Goal: Task Accomplishment & Management: Use online tool/utility

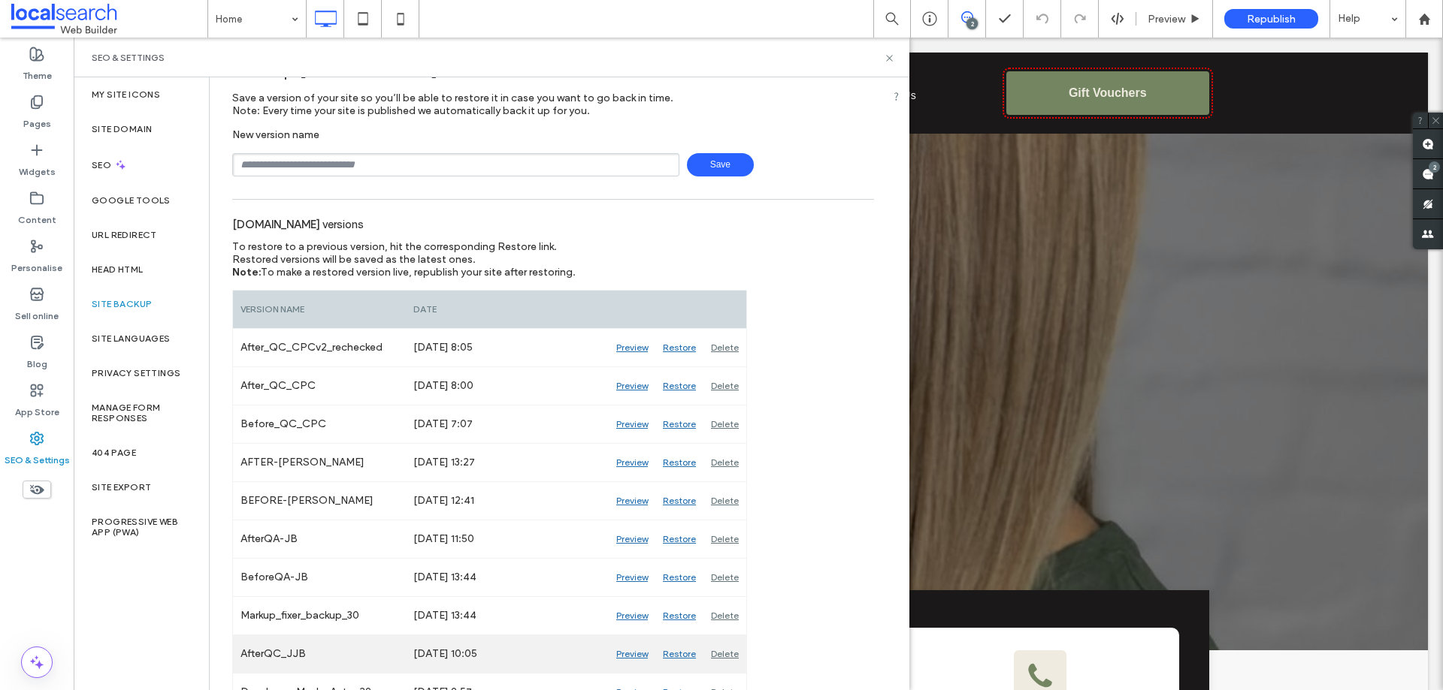
scroll to position [150, 0]
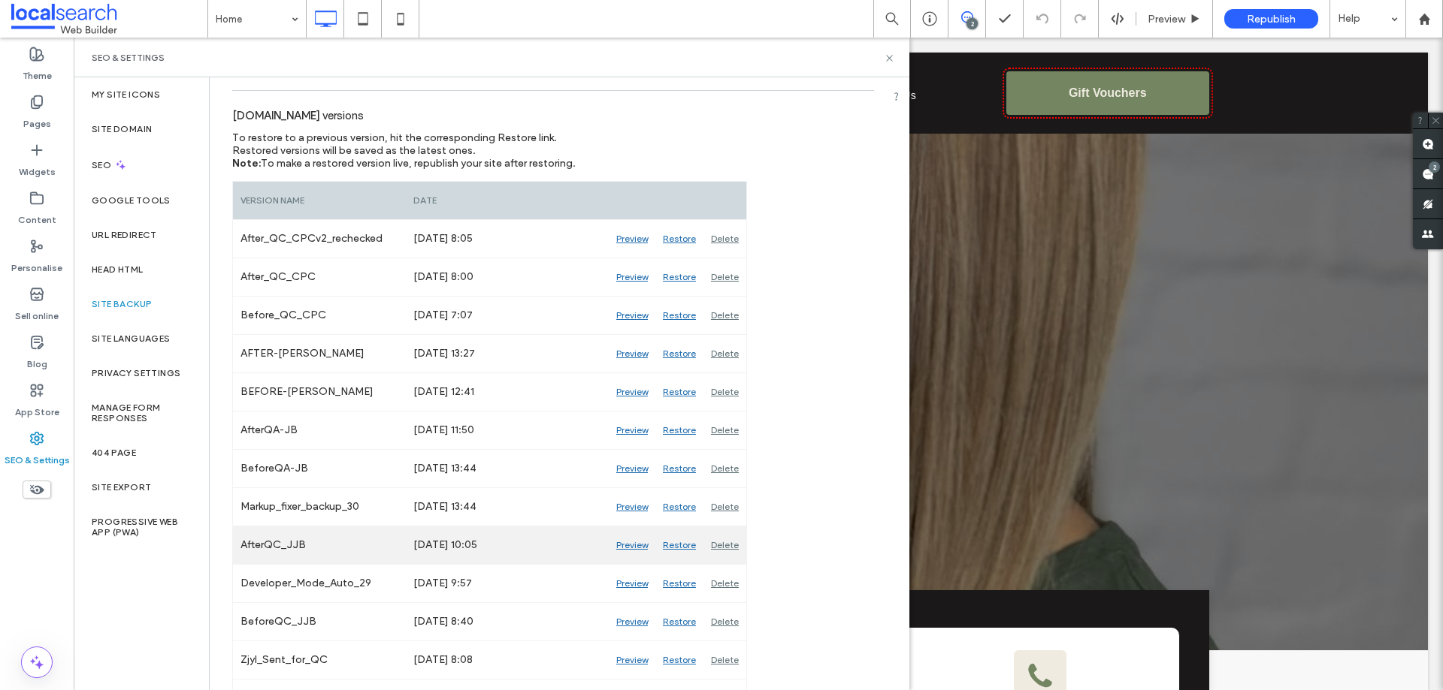
click at [638, 548] on div "Preview" at bounding box center [632, 546] width 47 height 38
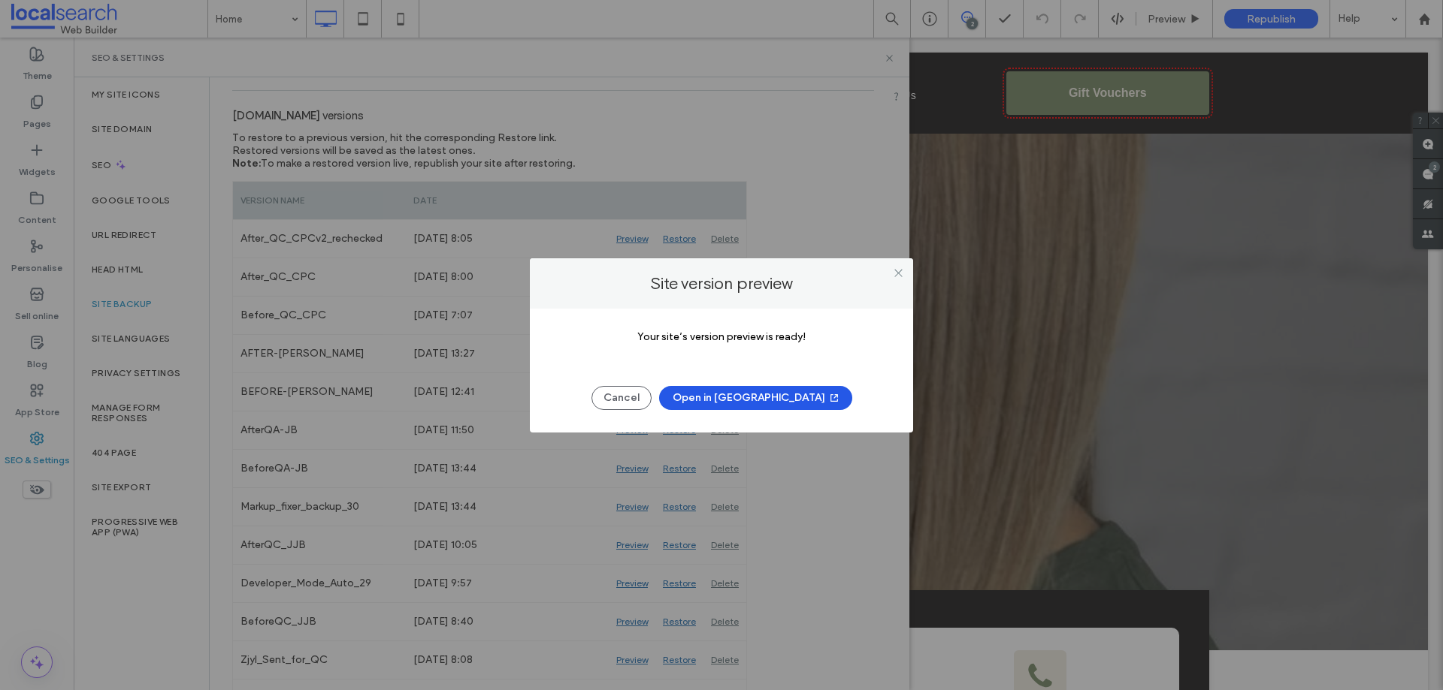
click at [766, 388] on button "Open in [GEOGRAPHIC_DATA]" at bounding box center [755, 398] width 193 height 24
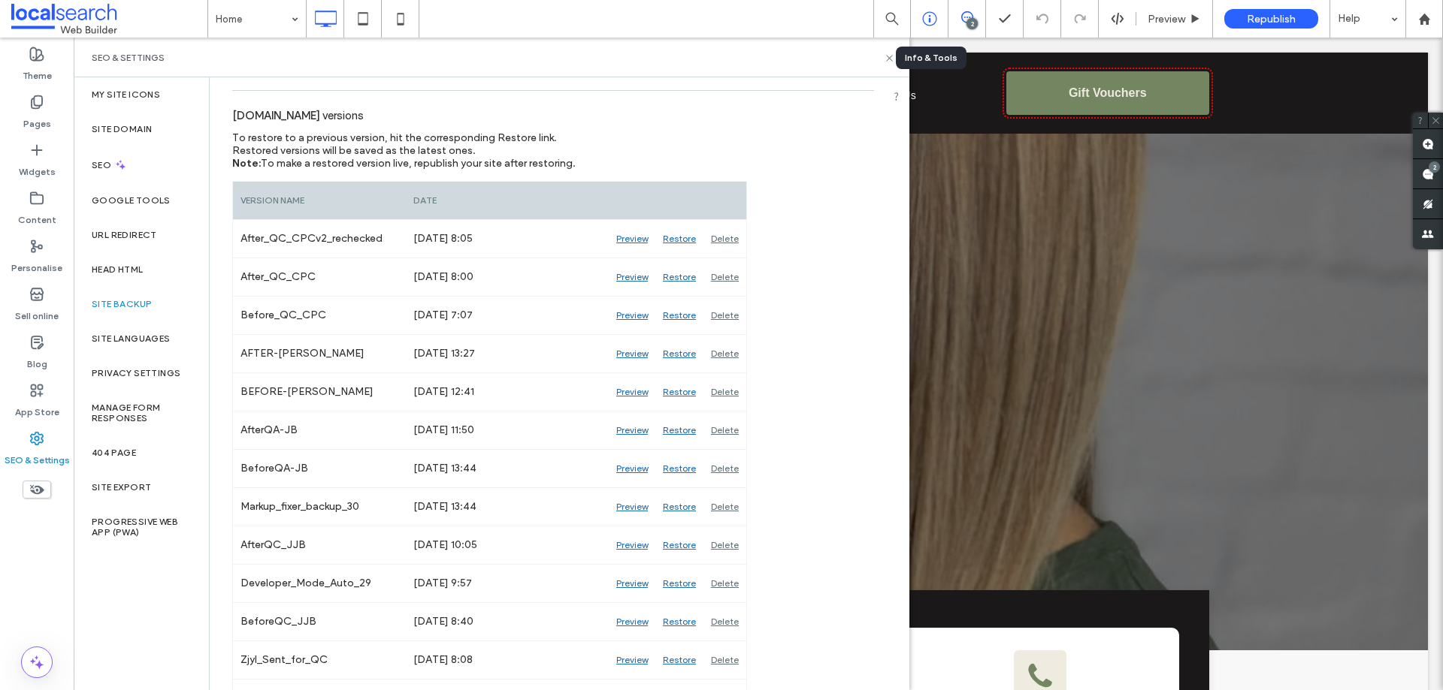
click at [936, 19] on icon at bounding box center [929, 18] width 15 height 15
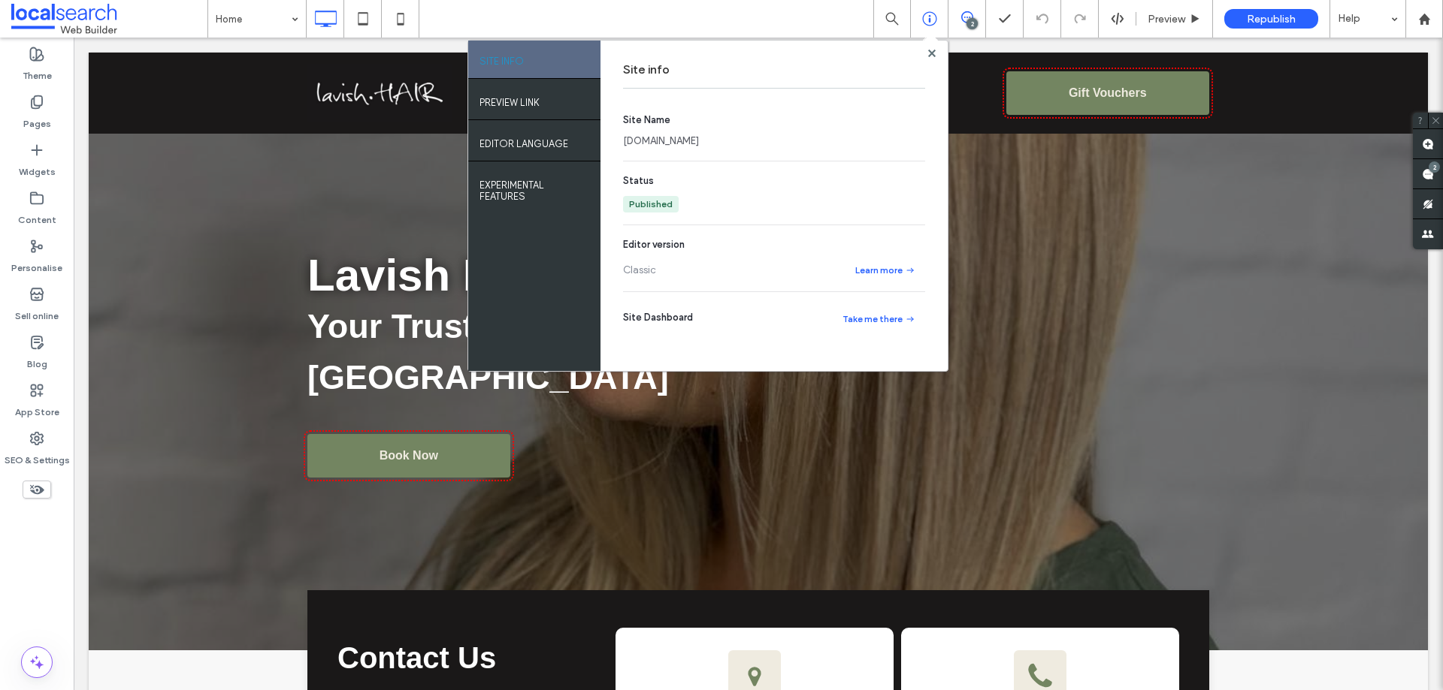
click at [699, 140] on link "[DOMAIN_NAME]" at bounding box center [661, 141] width 76 height 15
click at [44, 434] on div "SEO & Settings" at bounding box center [37, 449] width 74 height 48
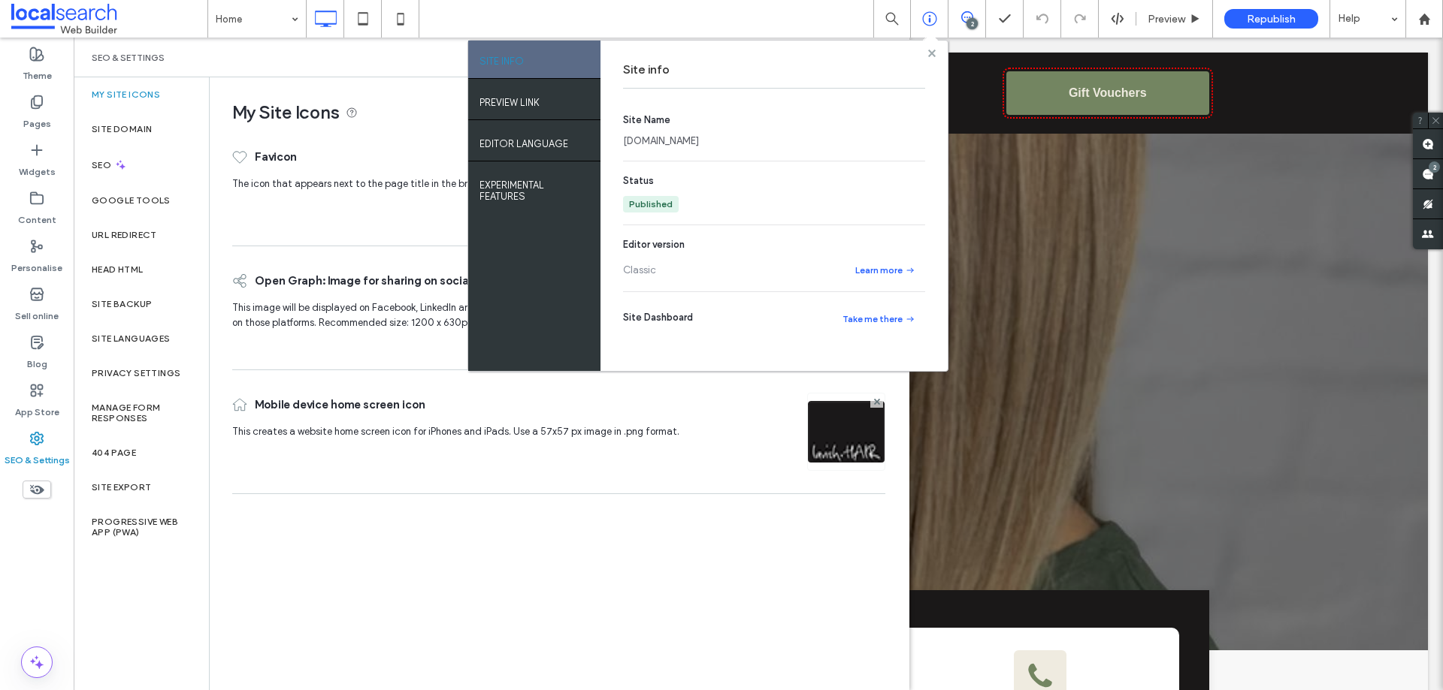
click at [932, 54] on use at bounding box center [931, 53] width 8 height 8
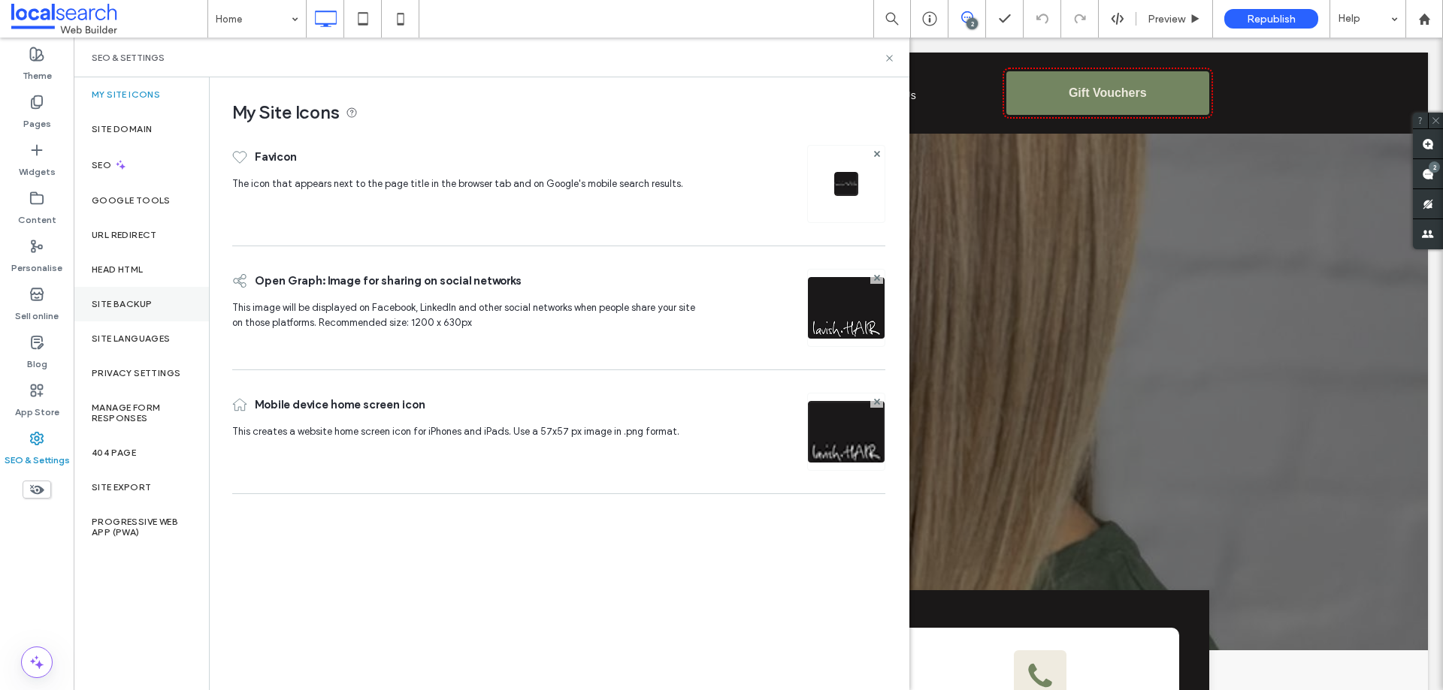
click at [153, 306] on div "Site backup" at bounding box center [141, 304] width 135 height 35
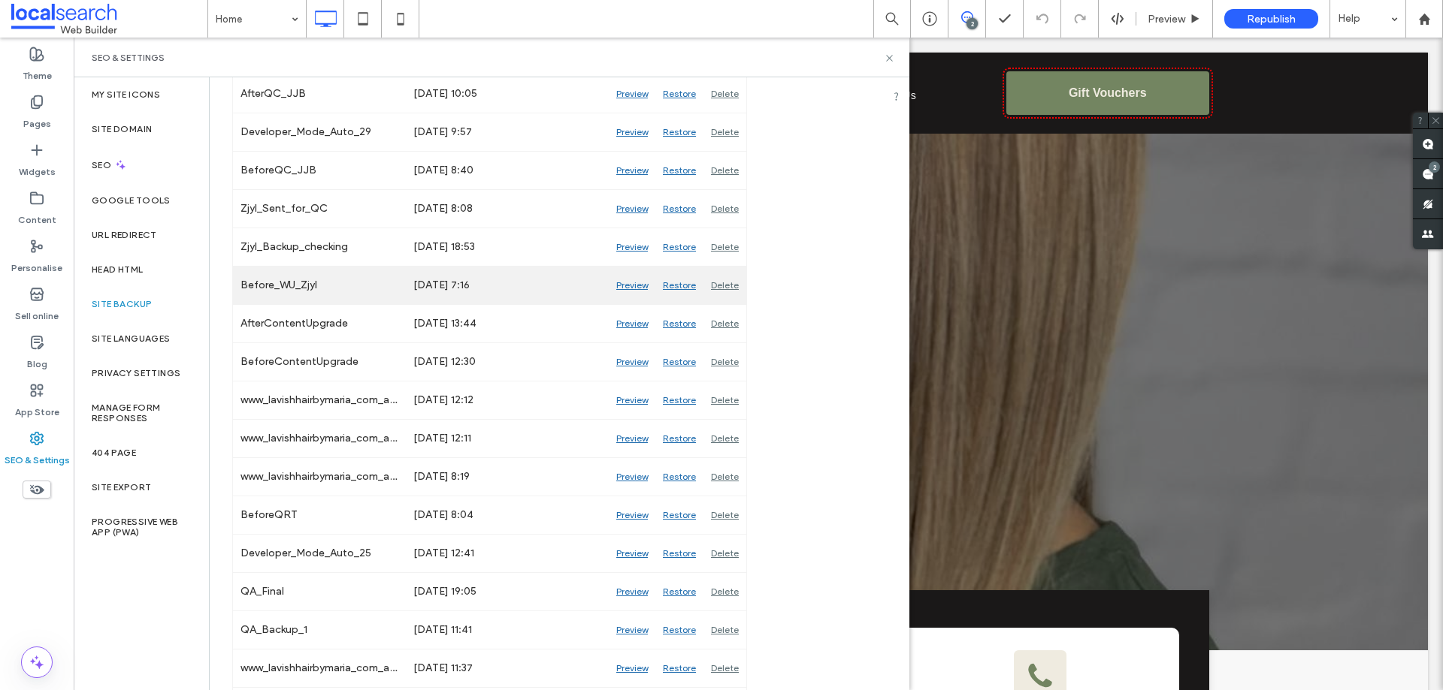
scroll to position [601, 0]
click at [635, 282] on div "Preview" at bounding box center [632, 286] width 47 height 38
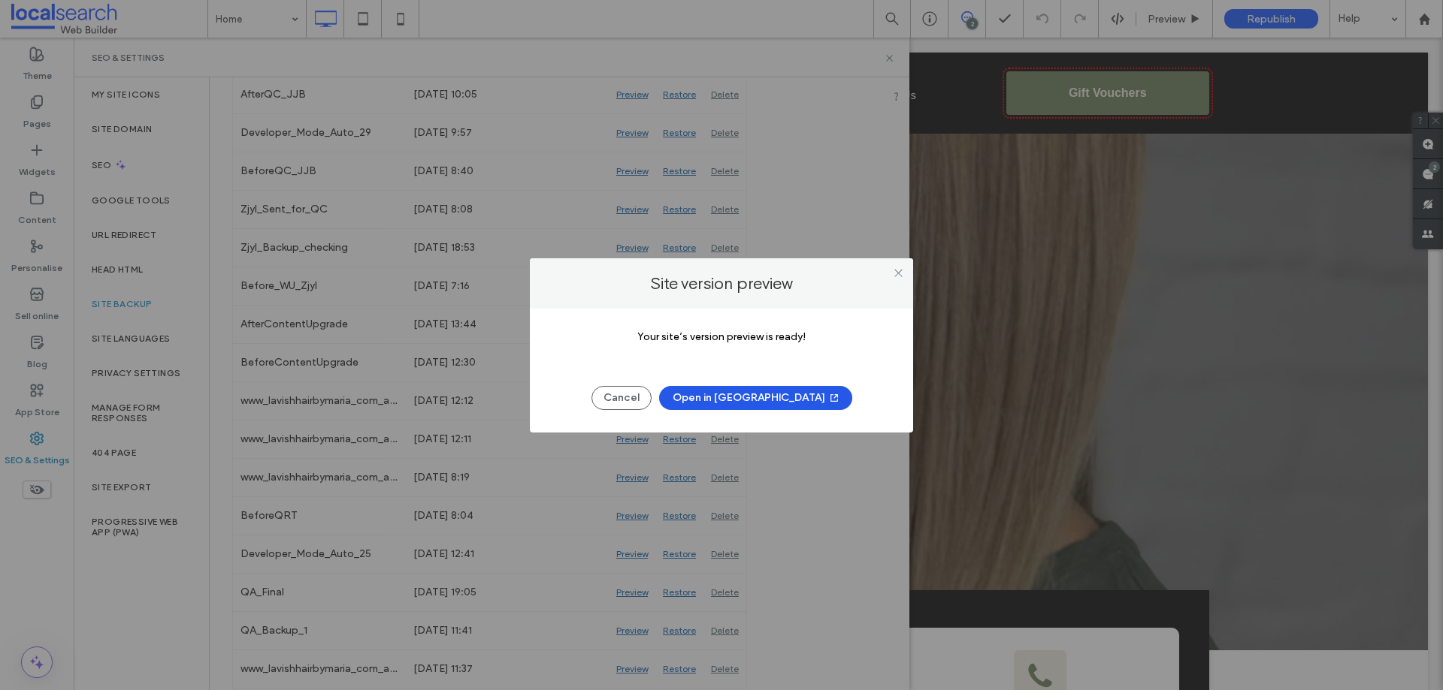
click at [757, 395] on button "Open in [GEOGRAPHIC_DATA]" at bounding box center [755, 398] width 193 height 24
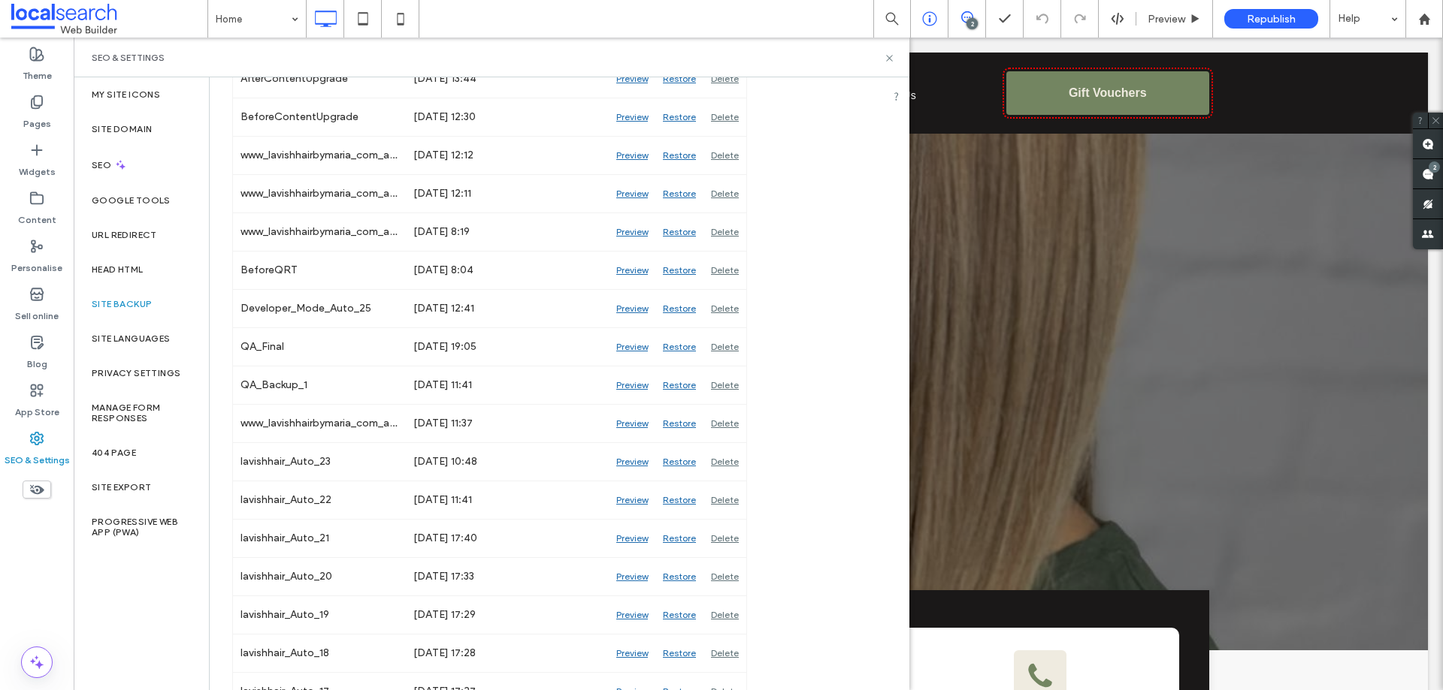
scroll to position [1052, 0]
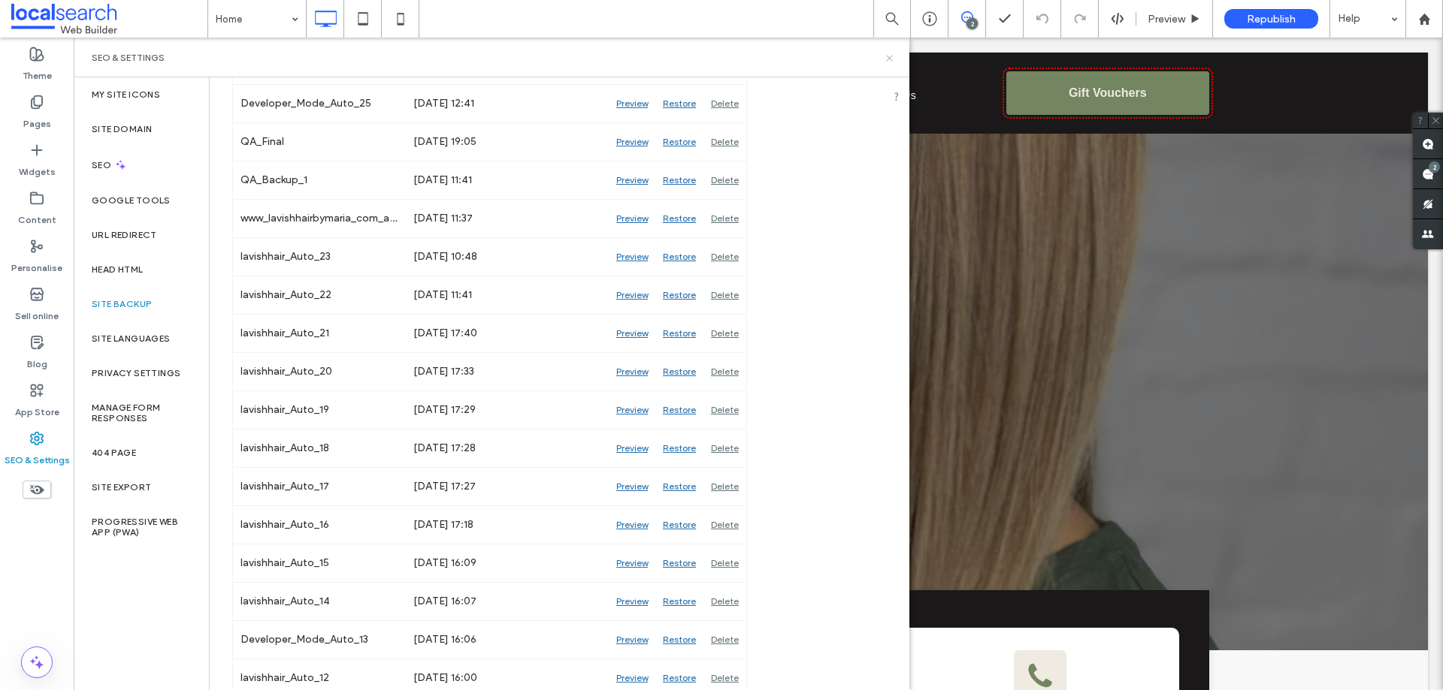
drag, startPoint x: 887, startPoint y: 59, endPoint x: 918, endPoint y: 470, distance: 412.1
click at [887, 59] on icon at bounding box center [889, 58] width 11 height 11
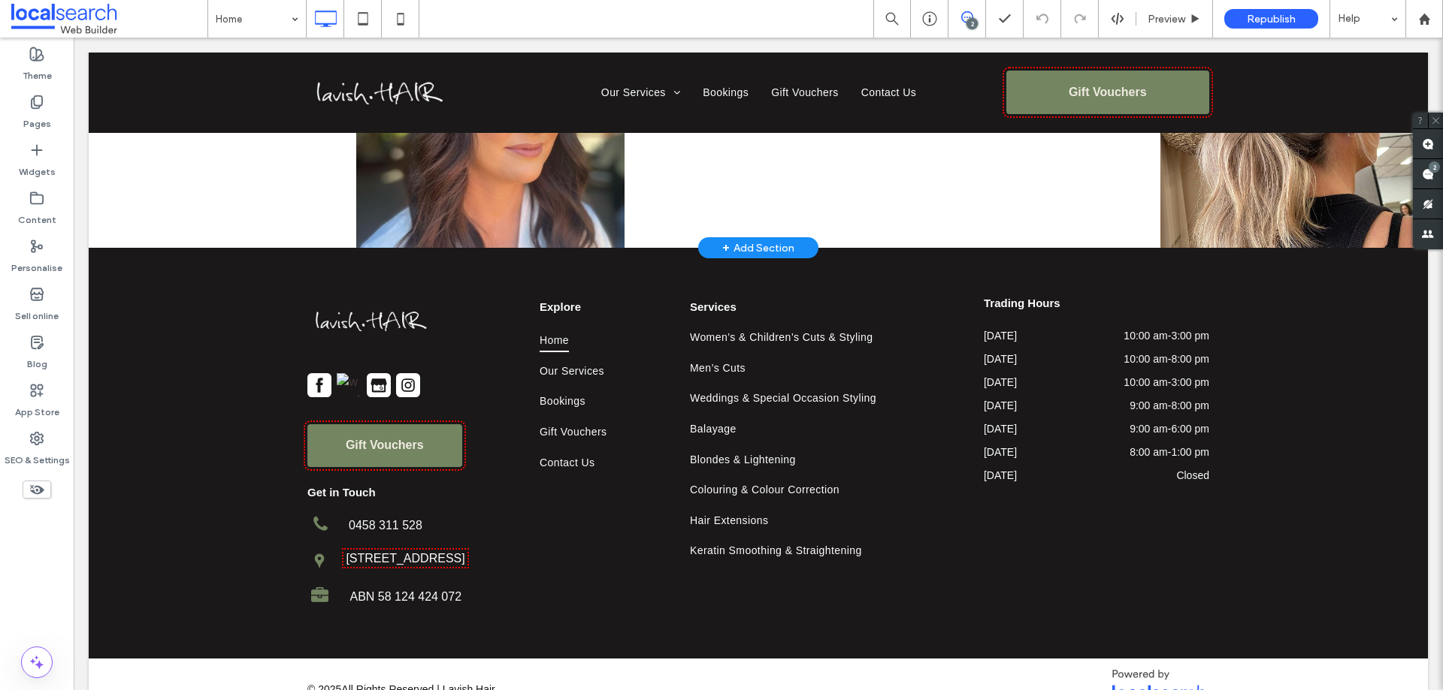
scroll to position [5477, 0]
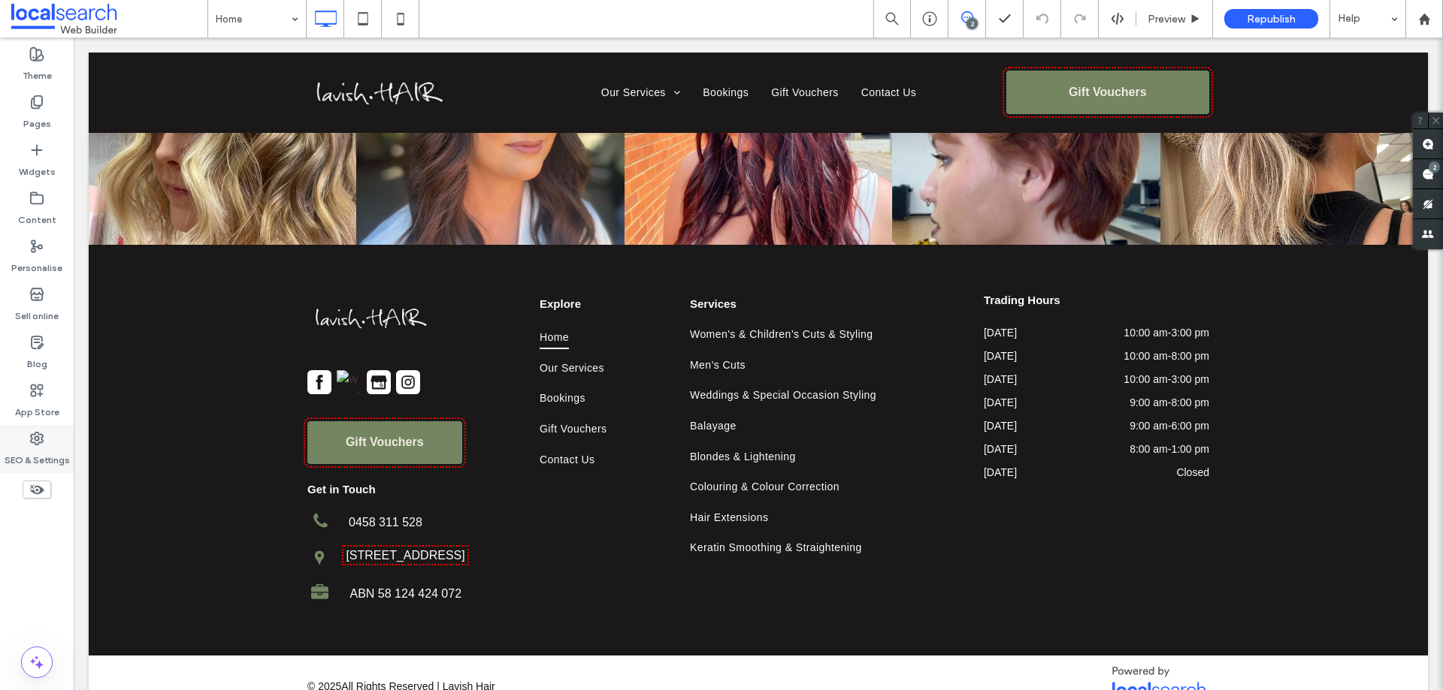
click at [23, 448] on label "SEO & Settings" at bounding box center [37, 456] width 65 height 21
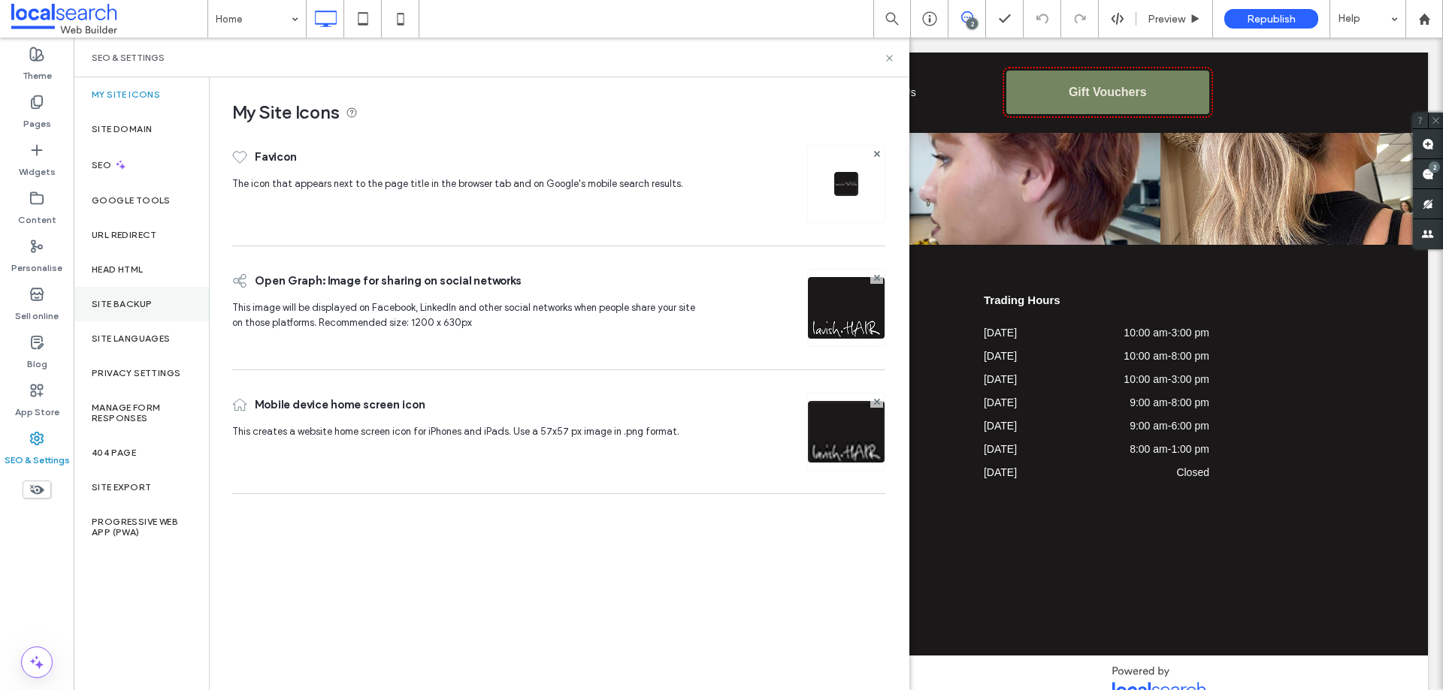
click at [129, 311] on div "Site backup" at bounding box center [141, 304] width 135 height 35
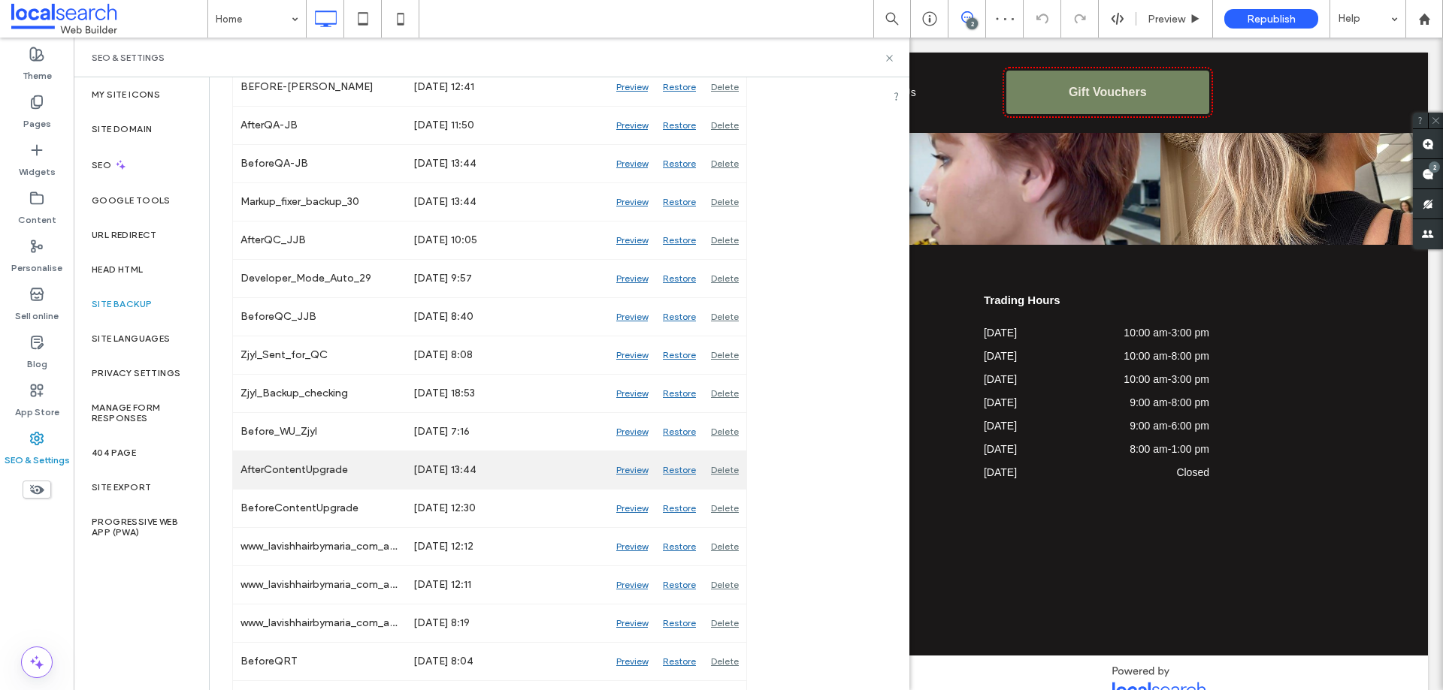
scroll to position [526, 0]
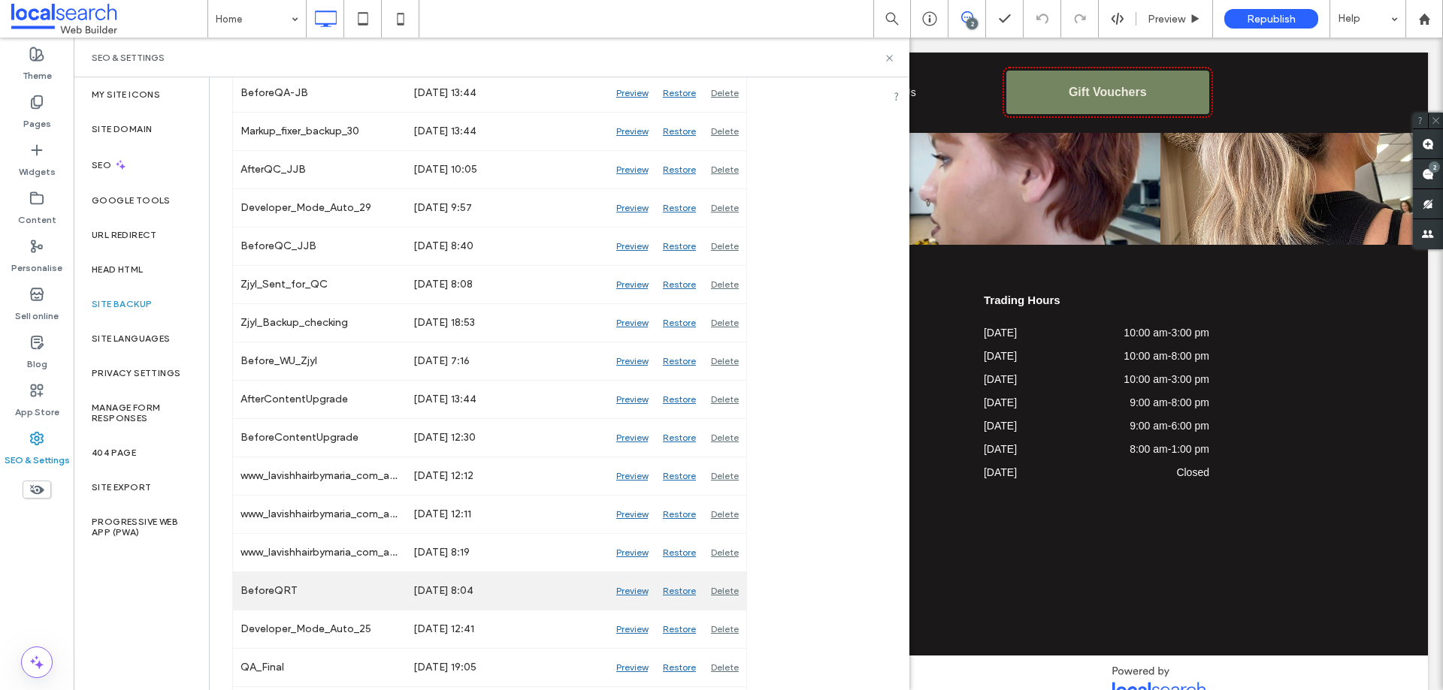
click at [624, 594] on div "Preview" at bounding box center [632, 591] width 47 height 38
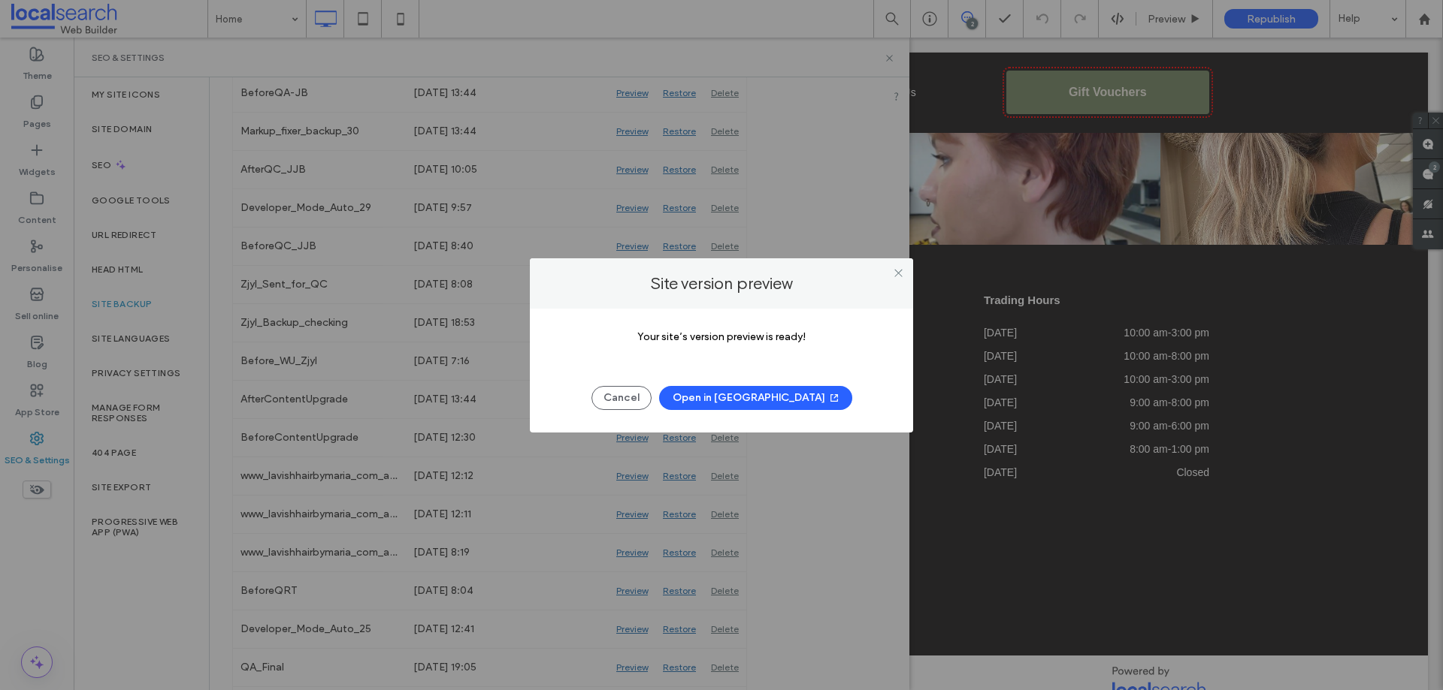
click at [781, 391] on button "Open in [GEOGRAPHIC_DATA]" at bounding box center [755, 398] width 193 height 24
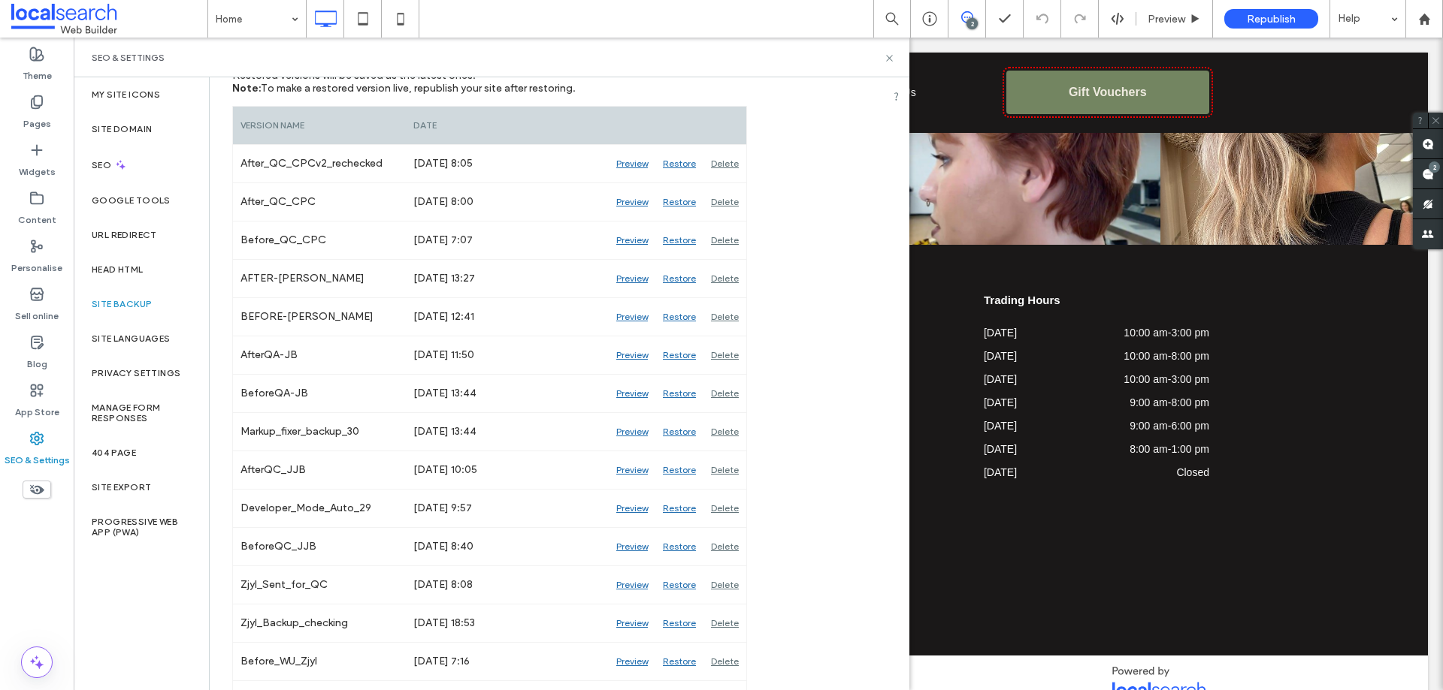
scroll to position [75, 0]
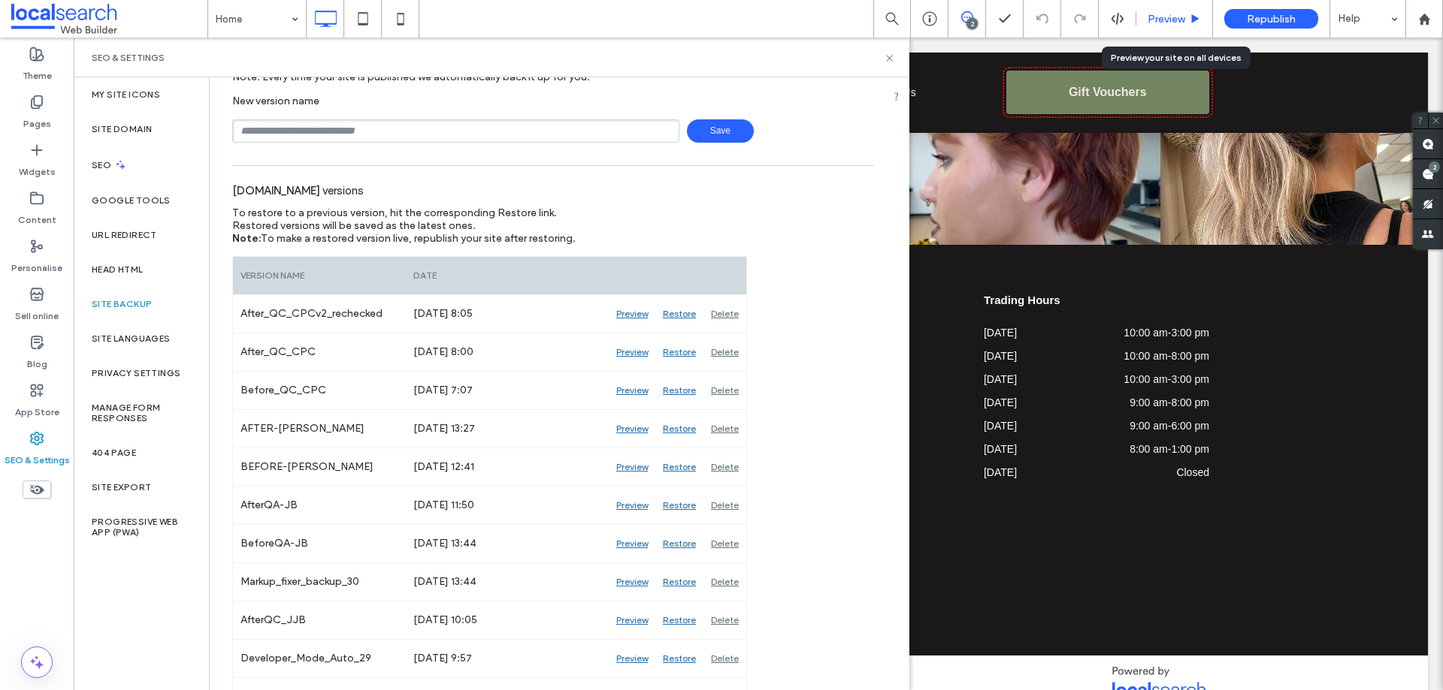
click at [1178, 18] on span "Preview" at bounding box center [1166, 19] width 38 height 13
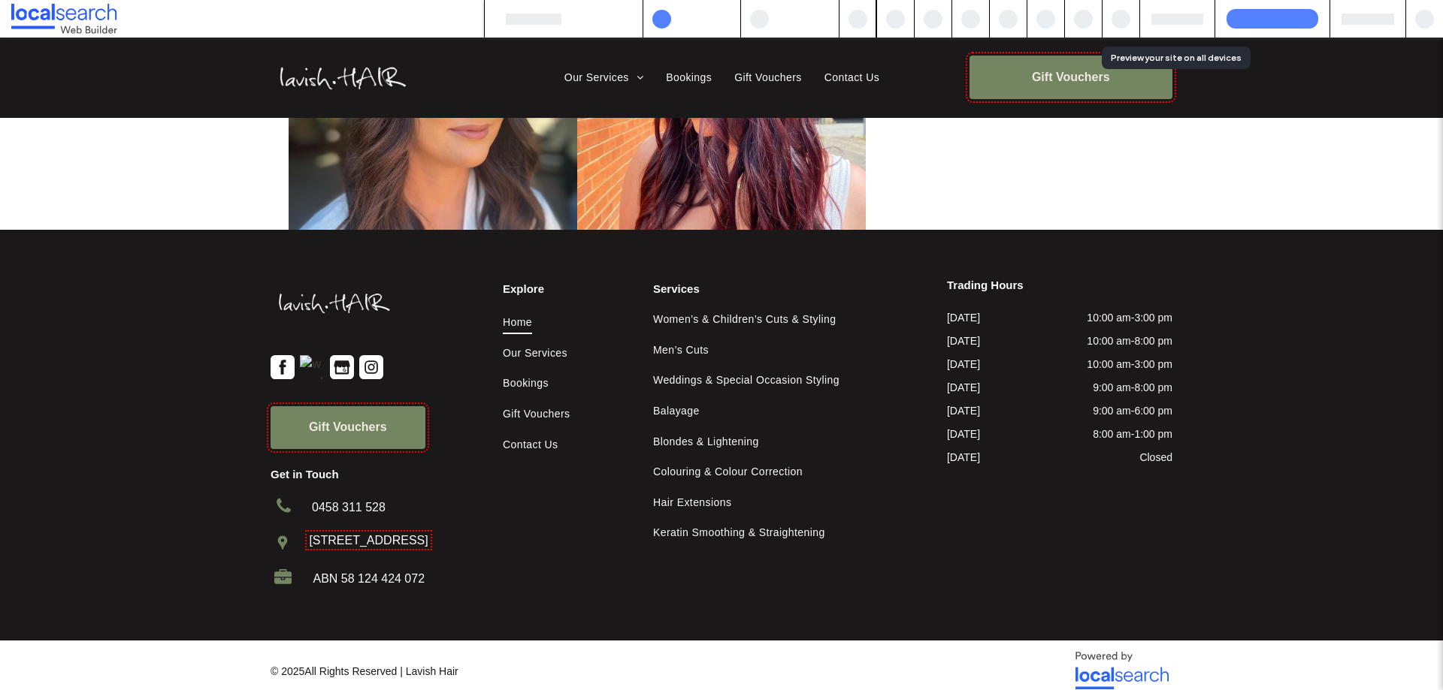
scroll to position [5447, 0]
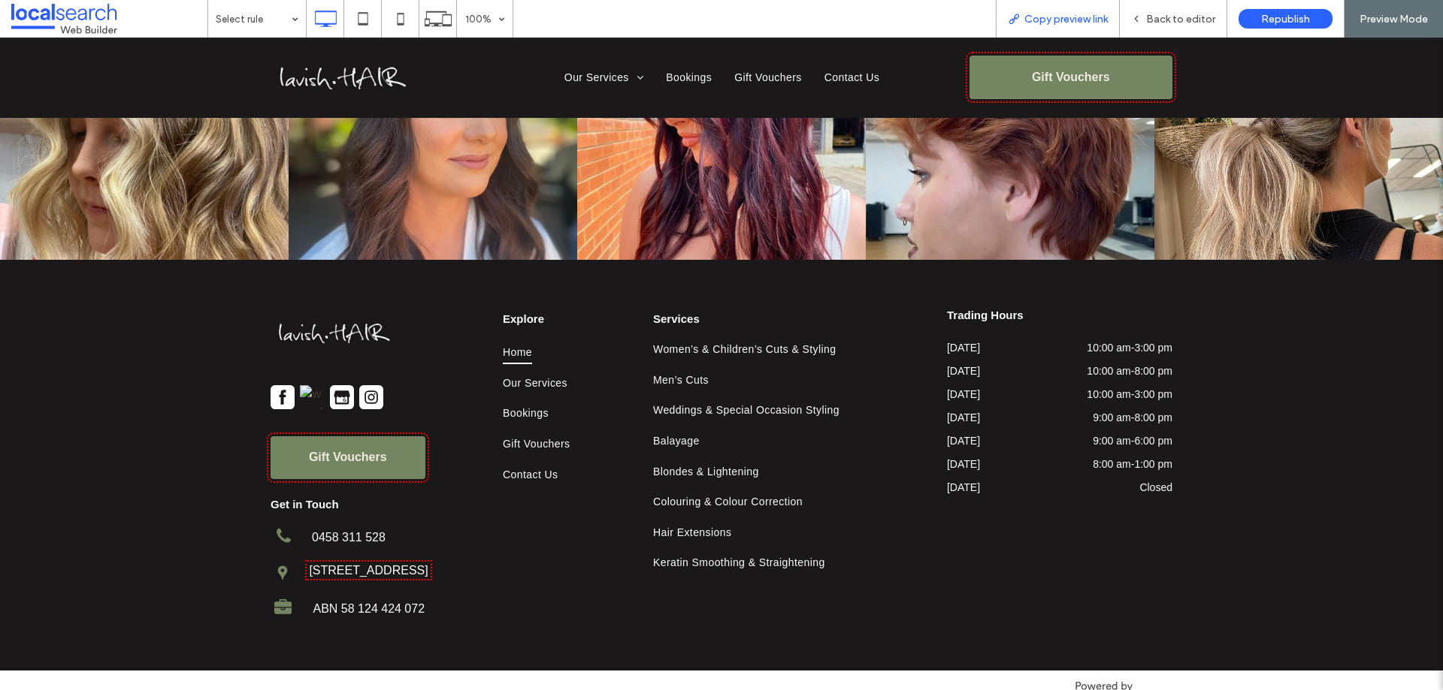
click at [1091, 14] on span "Copy preview link" at bounding box center [1065, 19] width 83 height 13
